Goal: Learn about a topic

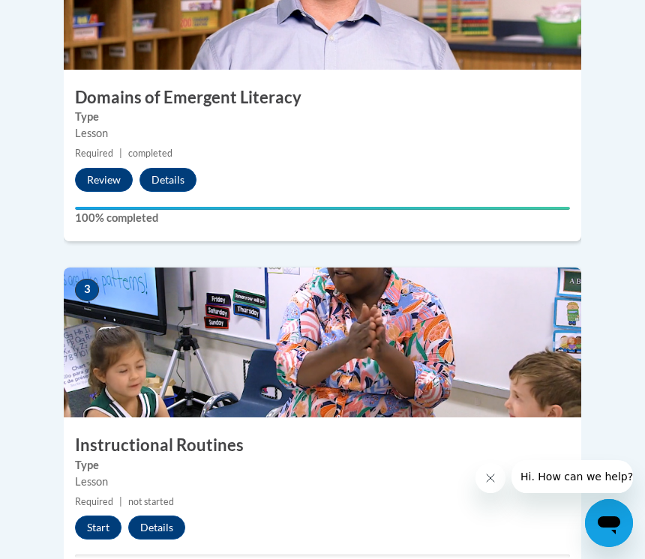
scroll to position [1024, 0]
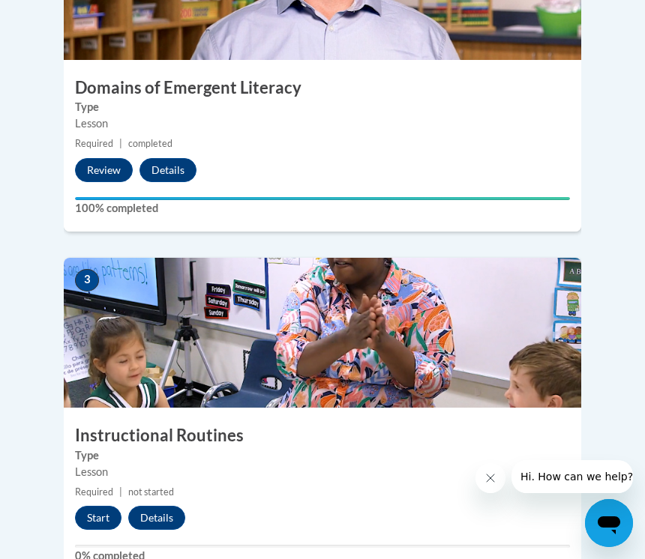
click at [361, 304] on img at bounding box center [322, 333] width 517 height 150
click at [322, 303] on img at bounding box center [322, 333] width 517 height 150
click at [86, 506] on button "Start" at bounding box center [98, 518] width 46 height 24
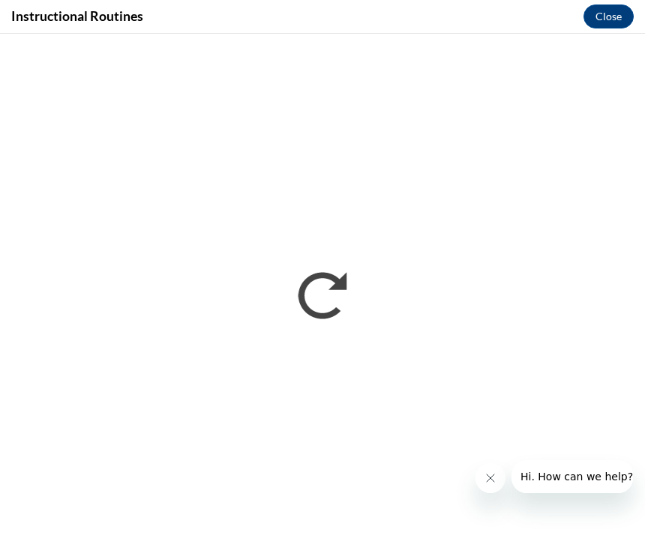
scroll to position [0, 0]
